Goal: Navigation & Orientation: Find specific page/section

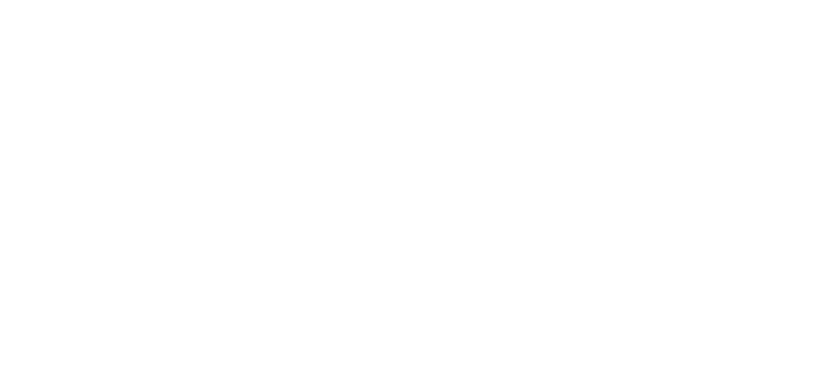
click at [701, 22] on div at bounding box center [416, 183] width 823 height 366
